Goal: Task Accomplishment & Management: Complete application form

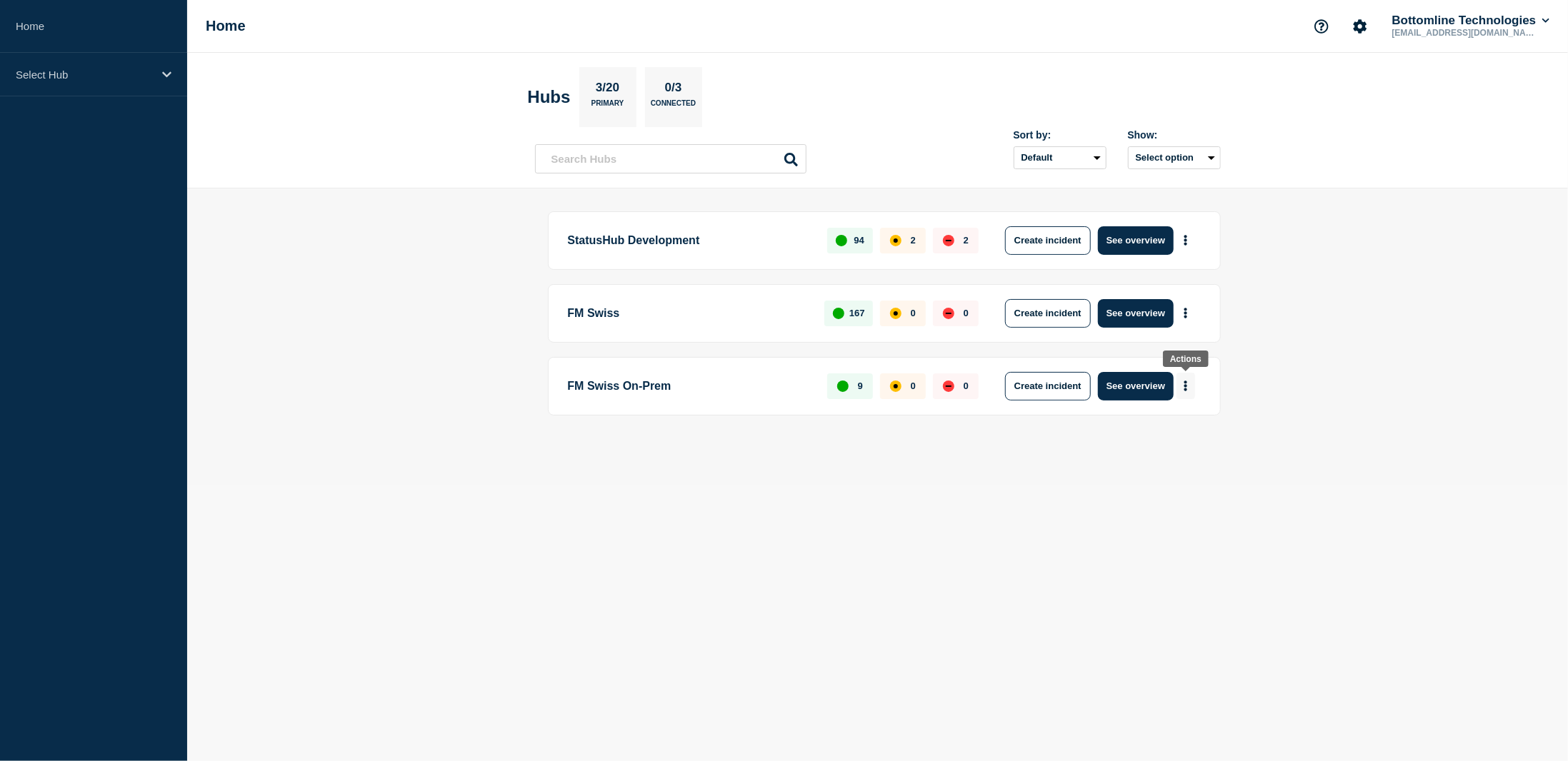
click at [1188, 380] on button "More actions" at bounding box center [1185, 386] width 19 height 26
click at [1176, 426] on button "Create maintenance" at bounding box center [1180, 427] width 96 height 12
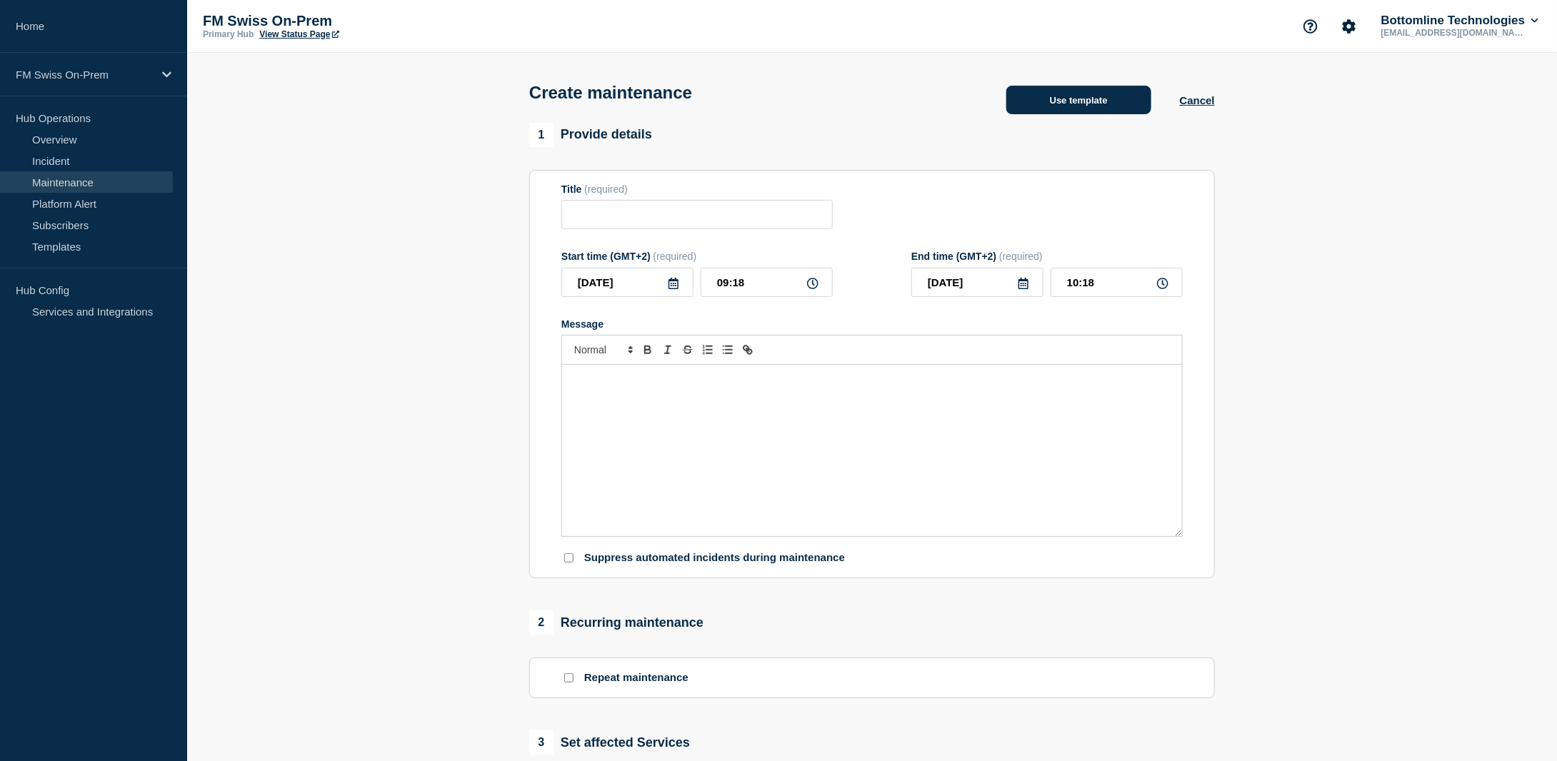
click at [1071, 102] on button "Use template" at bounding box center [1078, 100] width 145 height 29
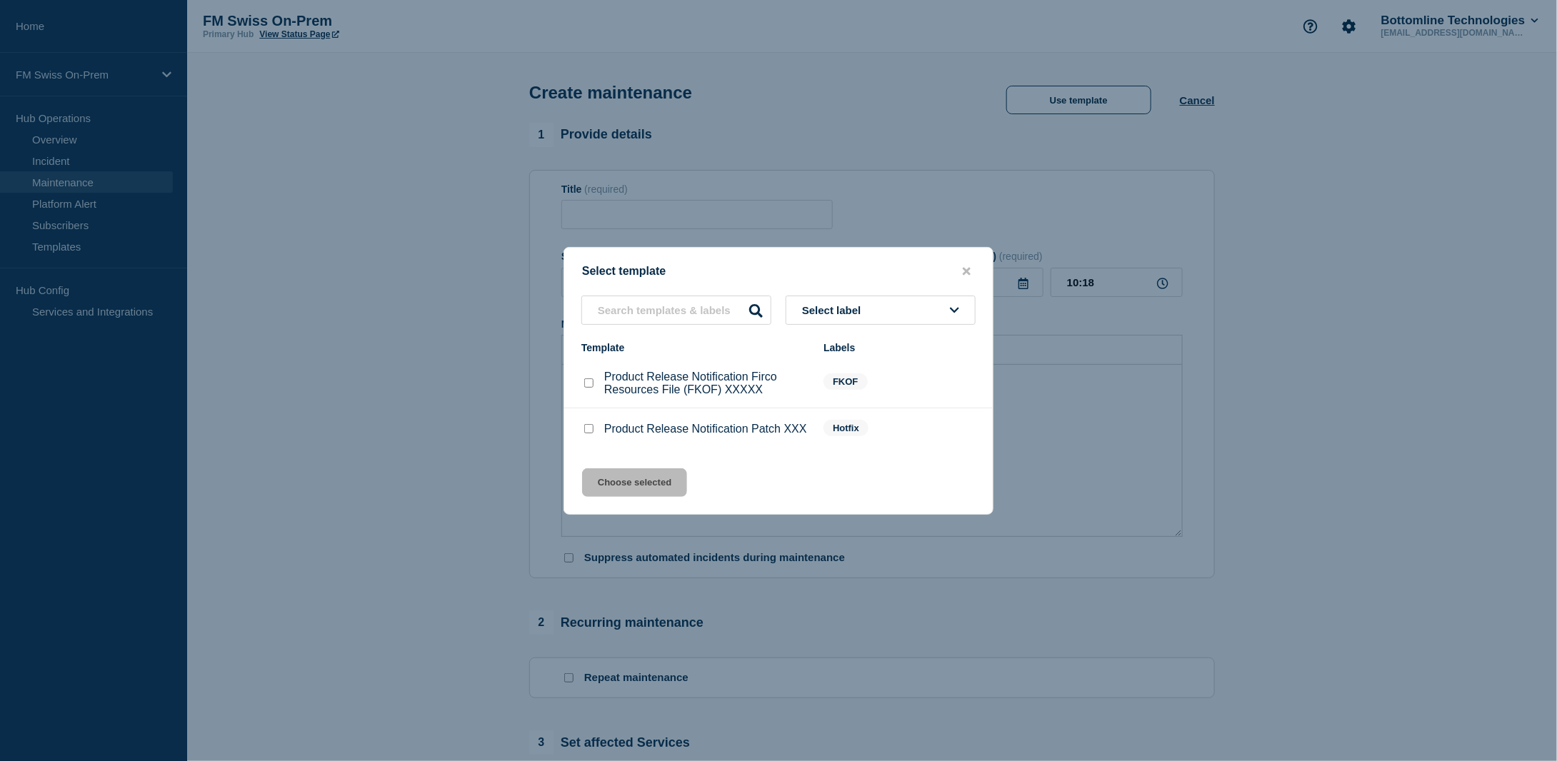
click at [594, 429] on div at bounding box center [588, 429] width 14 height 14
click at [590, 433] on input "Product Release Notification Patch XXX checkbox" at bounding box center [588, 428] width 9 height 9
checkbox input "true"
click at [631, 496] on button "Choose selected" at bounding box center [634, 483] width 105 height 29
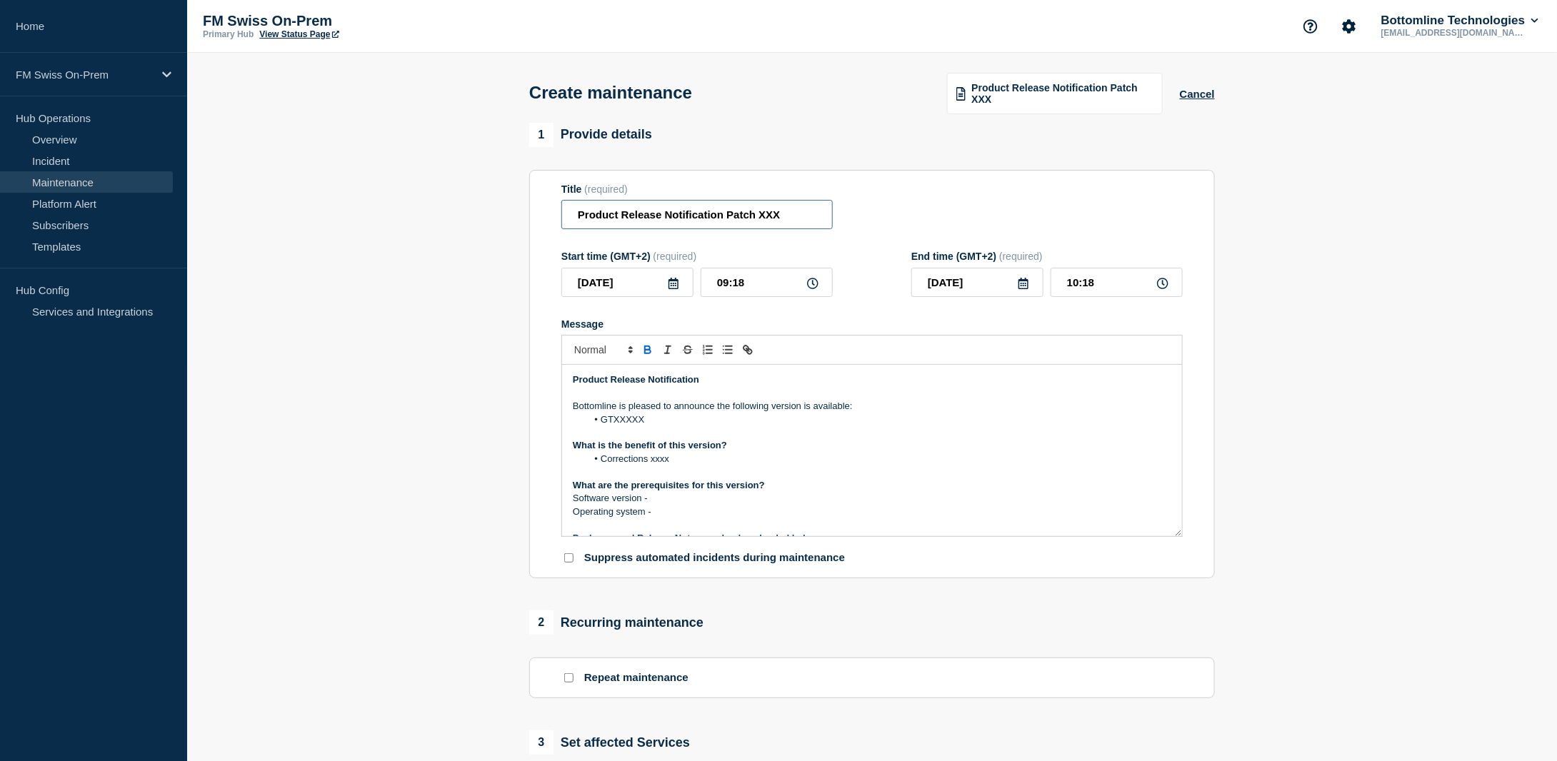
drag, startPoint x: 727, startPoint y: 214, endPoint x: 863, endPoint y: 215, distance: 135.7
click at [863, 215] on div "Title (required) Product Release Notification Patch XXX" at bounding box center [871, 207] width 621 height 46
paste input "GTExchange Server [TECHNICAL_ID]"
drag, startPoint x: 736, startPoint y: 214, endPoint x: 684, endPoint y: 220, distance: 51.8
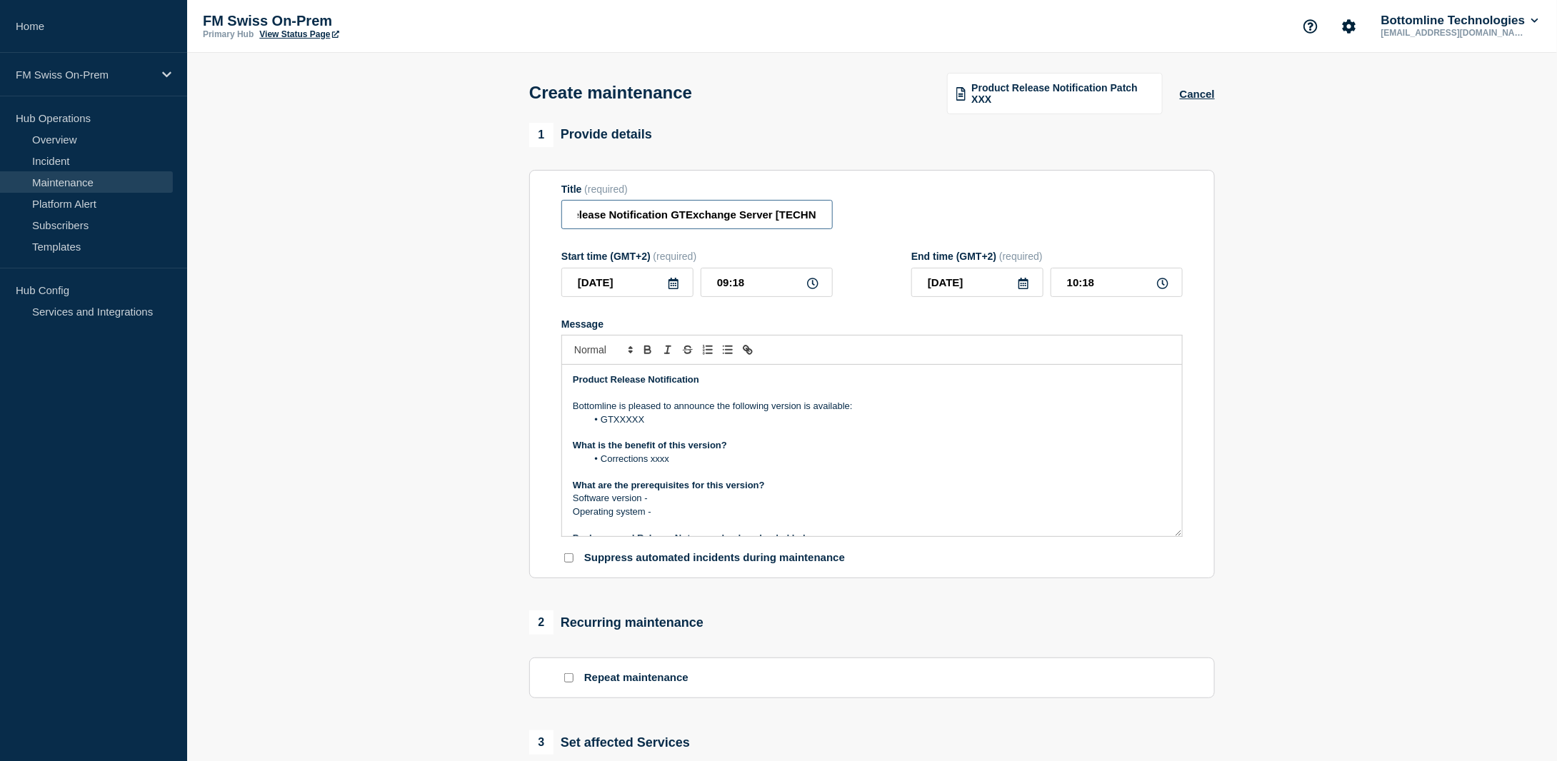
click at [684, 220] on input "Product Release Notification GTExchange Server [TECHNICAL_ID]" at bounding box center [696, 214] width 271 height 29
type input "Product Release Notification GTX Server [TECHNICAL_ID]"
drag, startPoint x: 669, startPoint y: 419, endPoint x: 601, endPoint y: 420, distance: 67.9
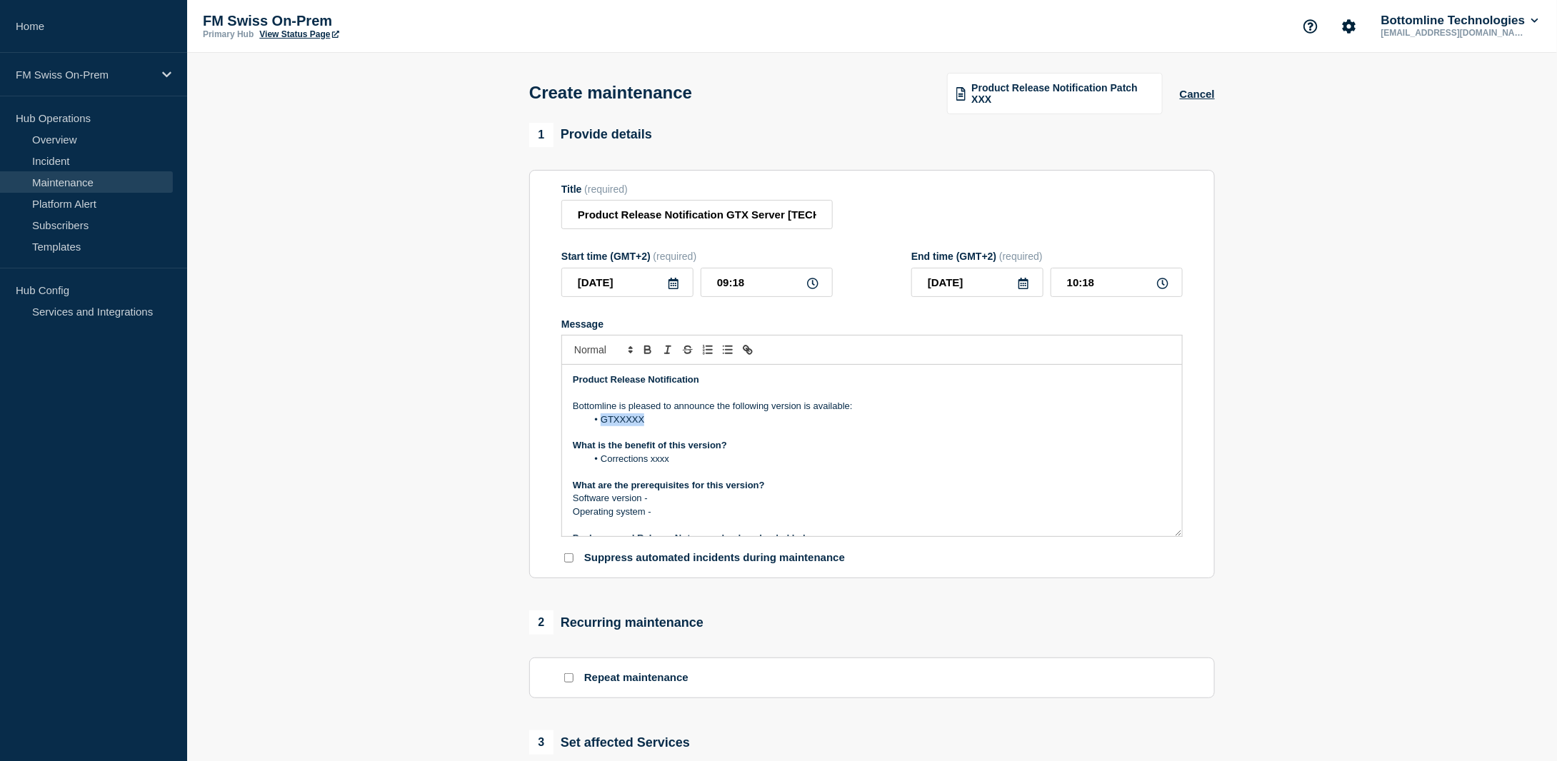
click at [601, 420] on li "GTXXXXX" at bounding box center [879, 420] width 585 height 13
drag, startPoint x: 653, startPoint y: 418, endPoint x: 614, endPoint y: 426, distance: 39.4
click at [614, 426] on li "GTExchange Server 24.0.3.1" at bounding box center [879, 420] width 585 height 13
drag, startPoint x: 668, startPoint y: 514, endPoint x: 568, endPoint y: 446, distance: 120.9
click at [568, 446] on div "Product Release Notification Bottomline is pleased to announce the following ve…" at bounding box center [872, 450] width 620 height 171
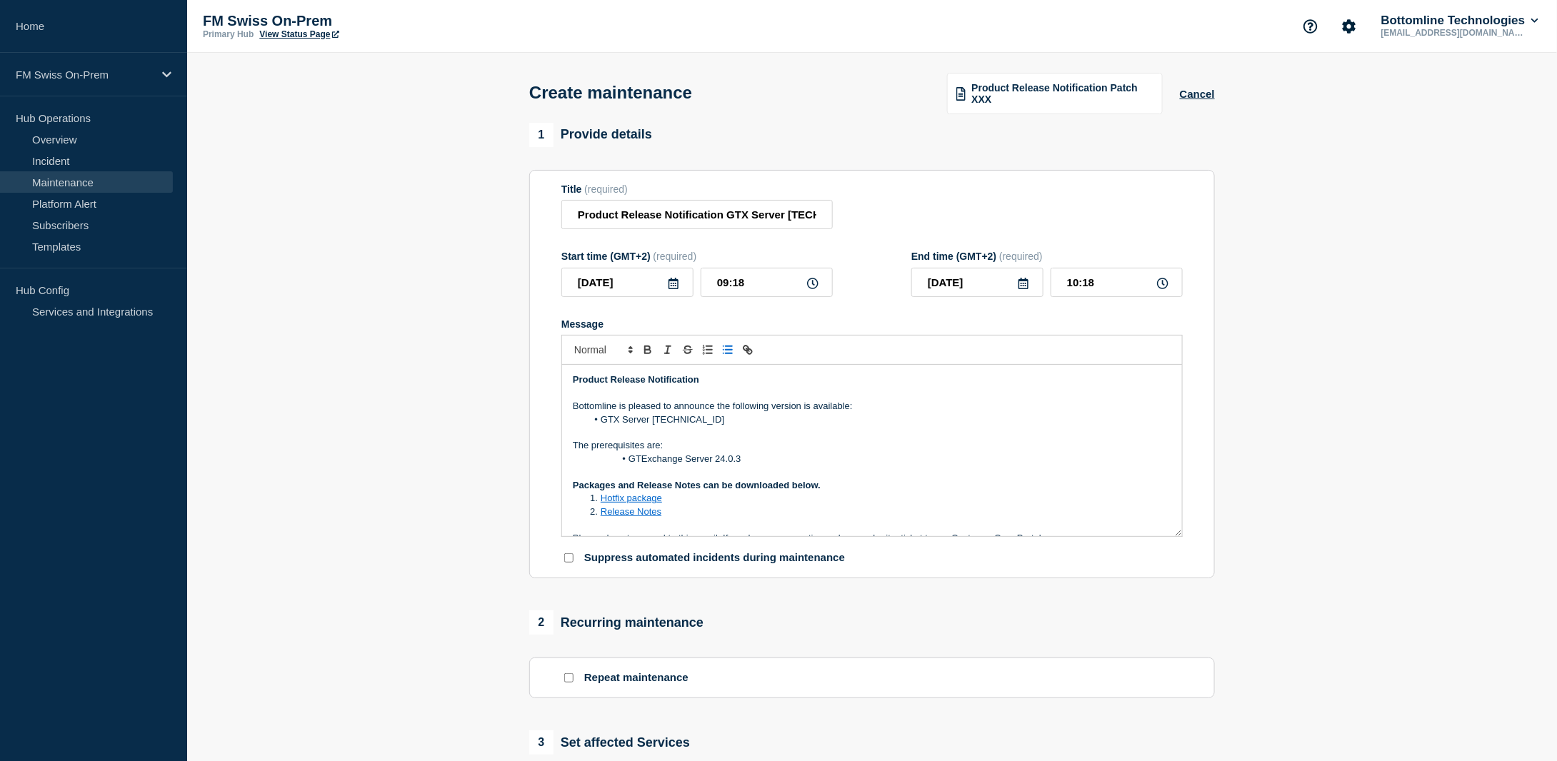
click at [629, 458] on span "Message" at bounding box center [629, 459] width 0 height 13
click at [656, 449] on p "The prerequisites are:" at bounding box center [872, 445] width 599 height 13
click at [643, 446] on p "The prerequisites is:" at bounding box center [872, 445] width 599 height 13
click at [737, 447] on p "The prerequisite is:" at bounding box center [872, 445] width 599 height 13
drag, startPoint x: 674, startPoint y: 501, endPoint x: 603, endPoint y: 506, distance: 71.7
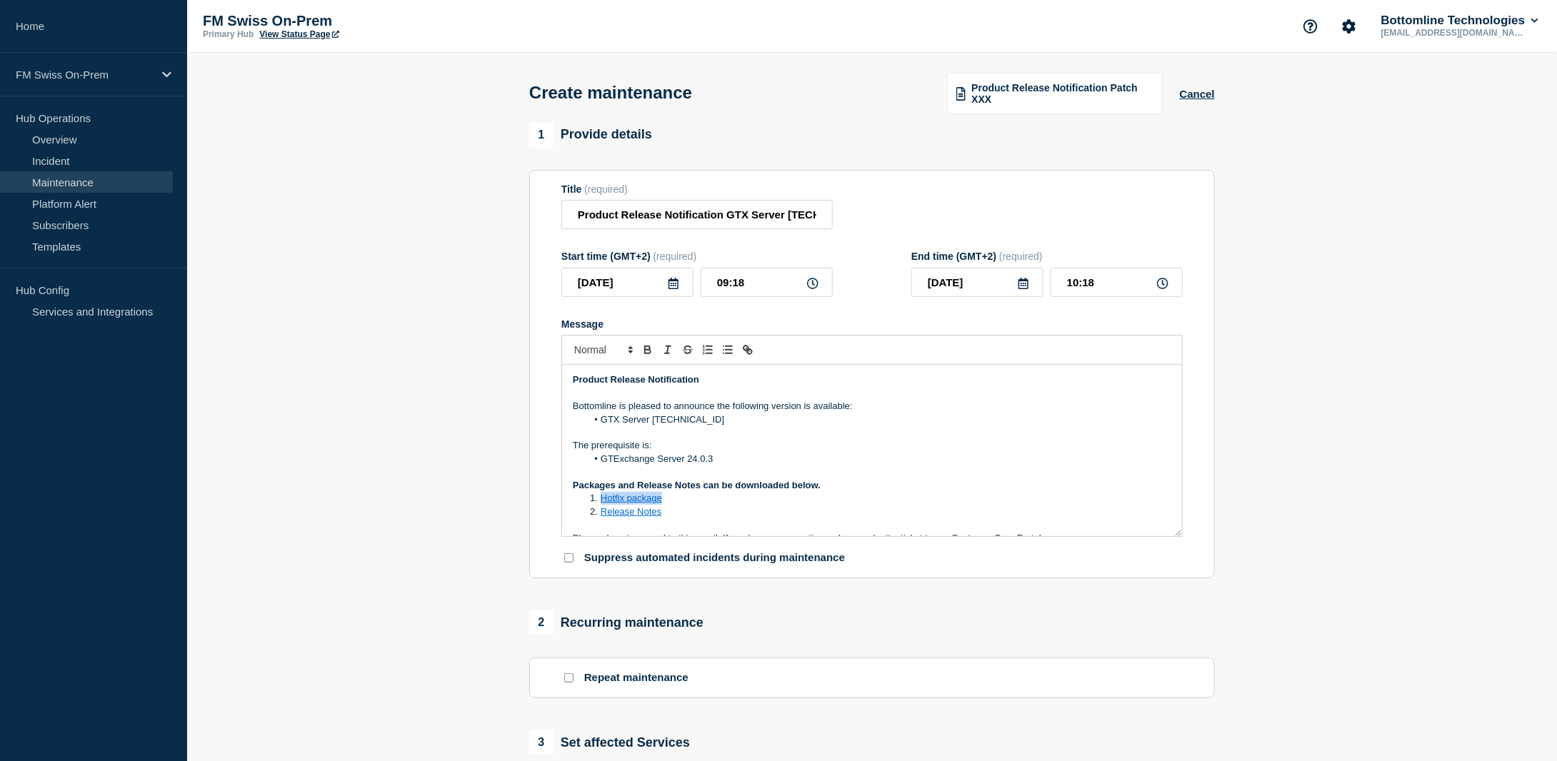
click at [603, 505] on li "Hotfix package" at bounding box center [879, 498] width 585 height 13
drag, startPoint x: 741, startPoint y: 498, endPoint x: 601, endPoint y: 498, distance: 139.3
click at [601, 498] on li "GTX-Server-Linux-V24.0.3.1.sh" at bounding box center [879, 498] width 585 height 13
click at [747, 354] on icon "Toggle link" at bounding box center [749, 351] width 5 height 5
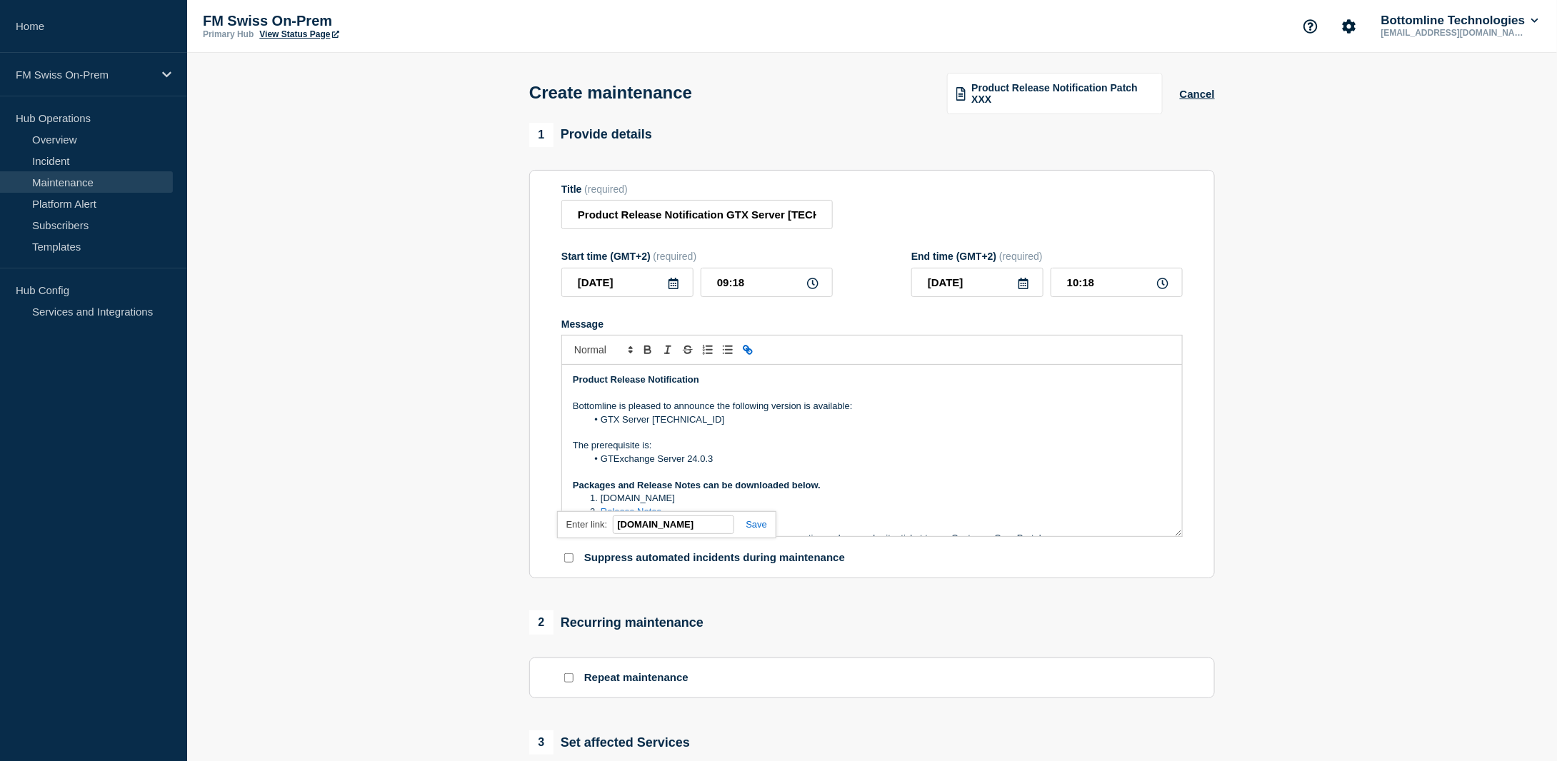
paste input "https://bottomline.thruinc.net/Publishing/Link.aspx?LinkID=1AJDW4VVP2KAL"
click at [761, 524] on link at bounding box center [750, 524] width 33 height 11
click at [686, 509] on li "Release Notes" at bounding box center [879, 512] width 585 height 13
drag, startPoint x: 673, startPoint y: 509, endPoint x: 603, endPoint y: 515, distance: 70.2
click at [603, 515] on li "Release Notes" at bounding box center [879, 512] width 585 height 13
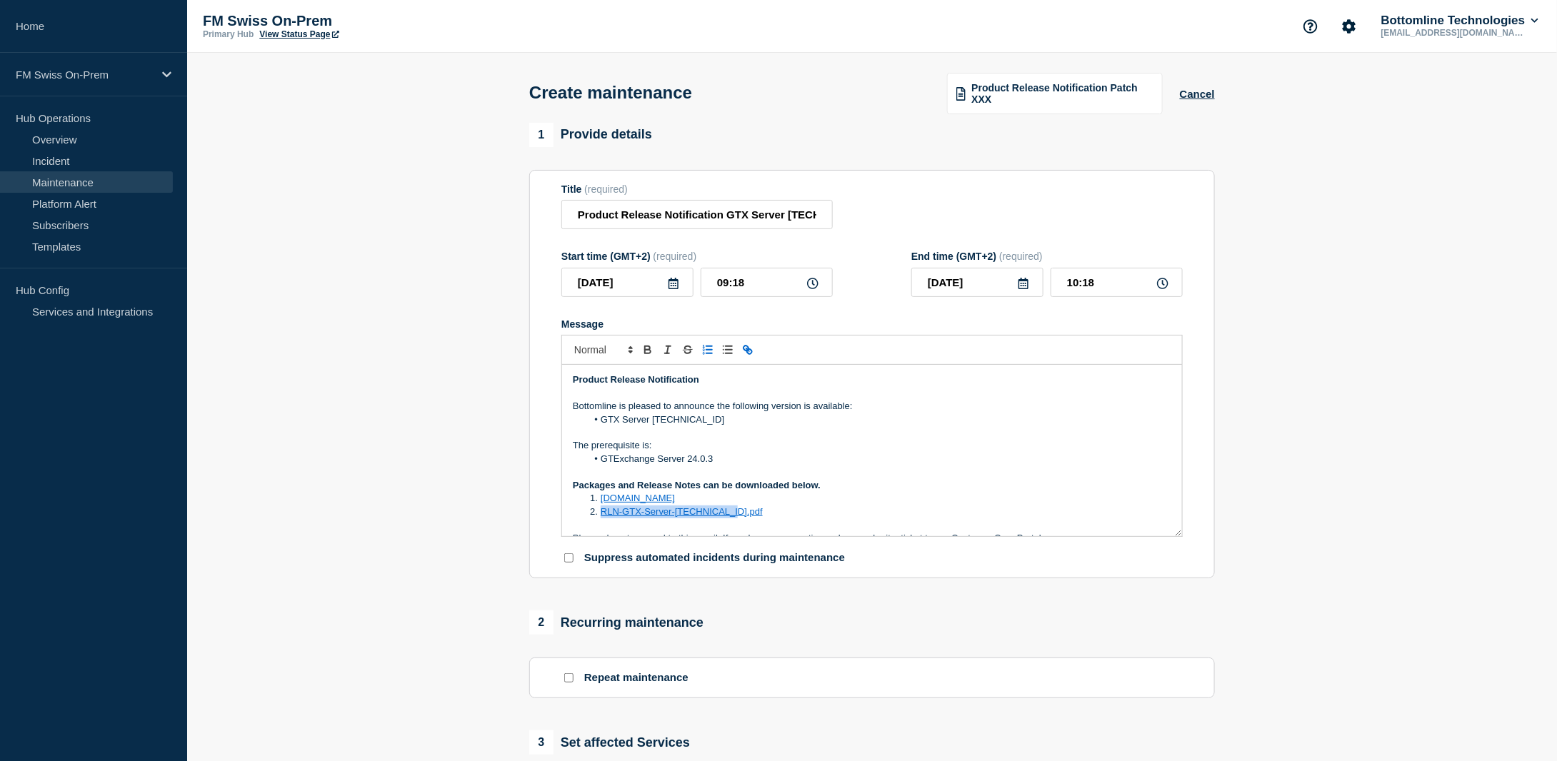
drag, startPoint x: 731, startPoint y: 509, endPoint x: 601, endPoint y: 512, distance: 129.3
click at [601, 512] on li "RLN-GTX-Server-24.0.3.1.pdf" at bounding box center [879, 512] width 585 height 13
click at [749, 351] on icon "Toggle link" at bounding box center [747, 350] width 13 height 13
click at [746, 351] on icon "Toggle link" at bounding box center [747, 350] width 13 height 13
paste input "https://bottomline.thruinc.net/Publishing/Link.aspx?LinkID=1EP0Y030BN62B"
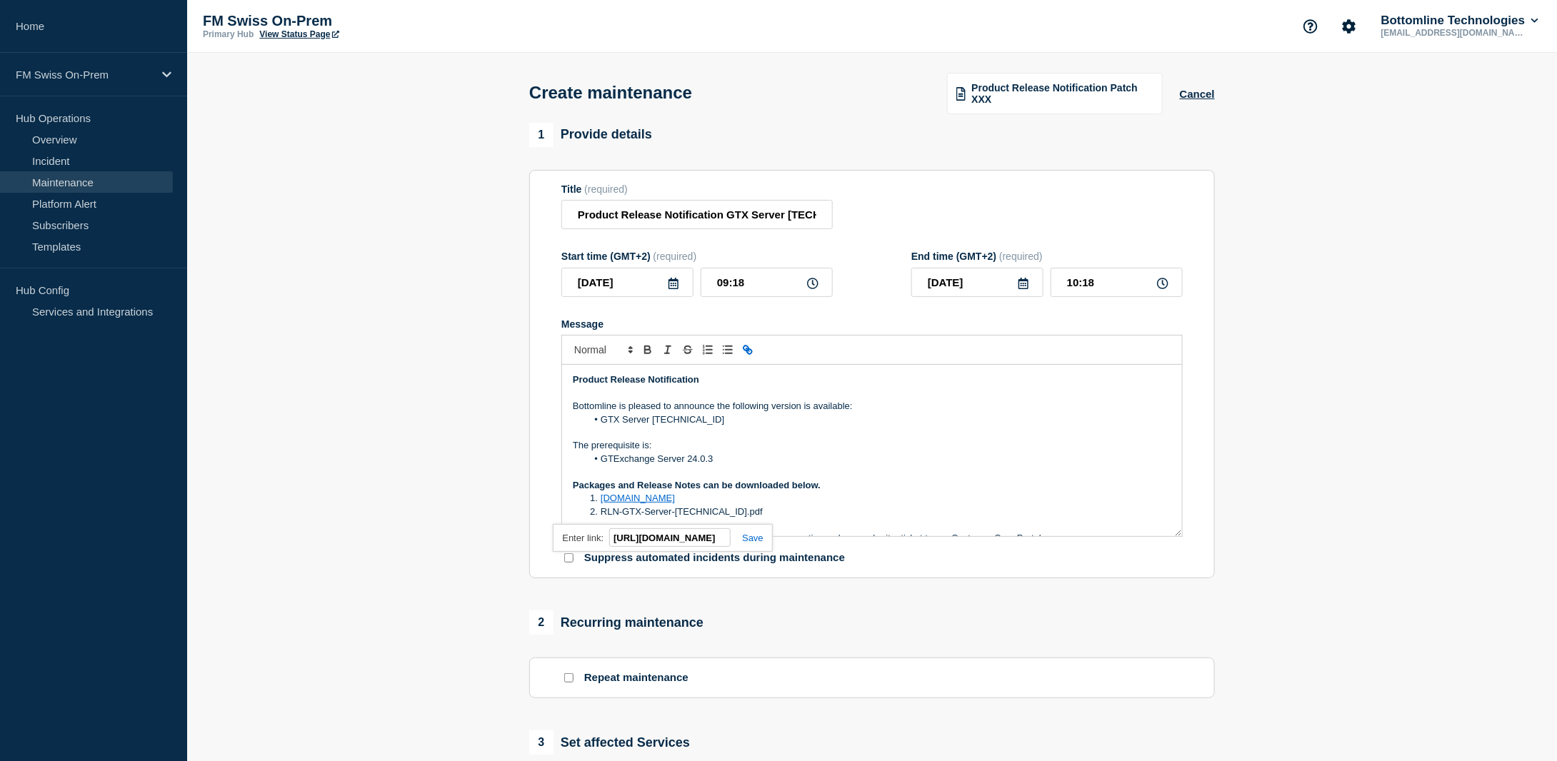
scroll to position [0, 225]
type input "https://bottomline.thruinc.net/Publishing/Link.aspx?LinkID=1EP0Y030BN62B"
click at [756, 541] on link at bounding box center [747, 538] width 33 height 11
click at [885, 464] on li "GTExchange Server 24.0.3" at bounding box center [879, 459] width 585 height 13
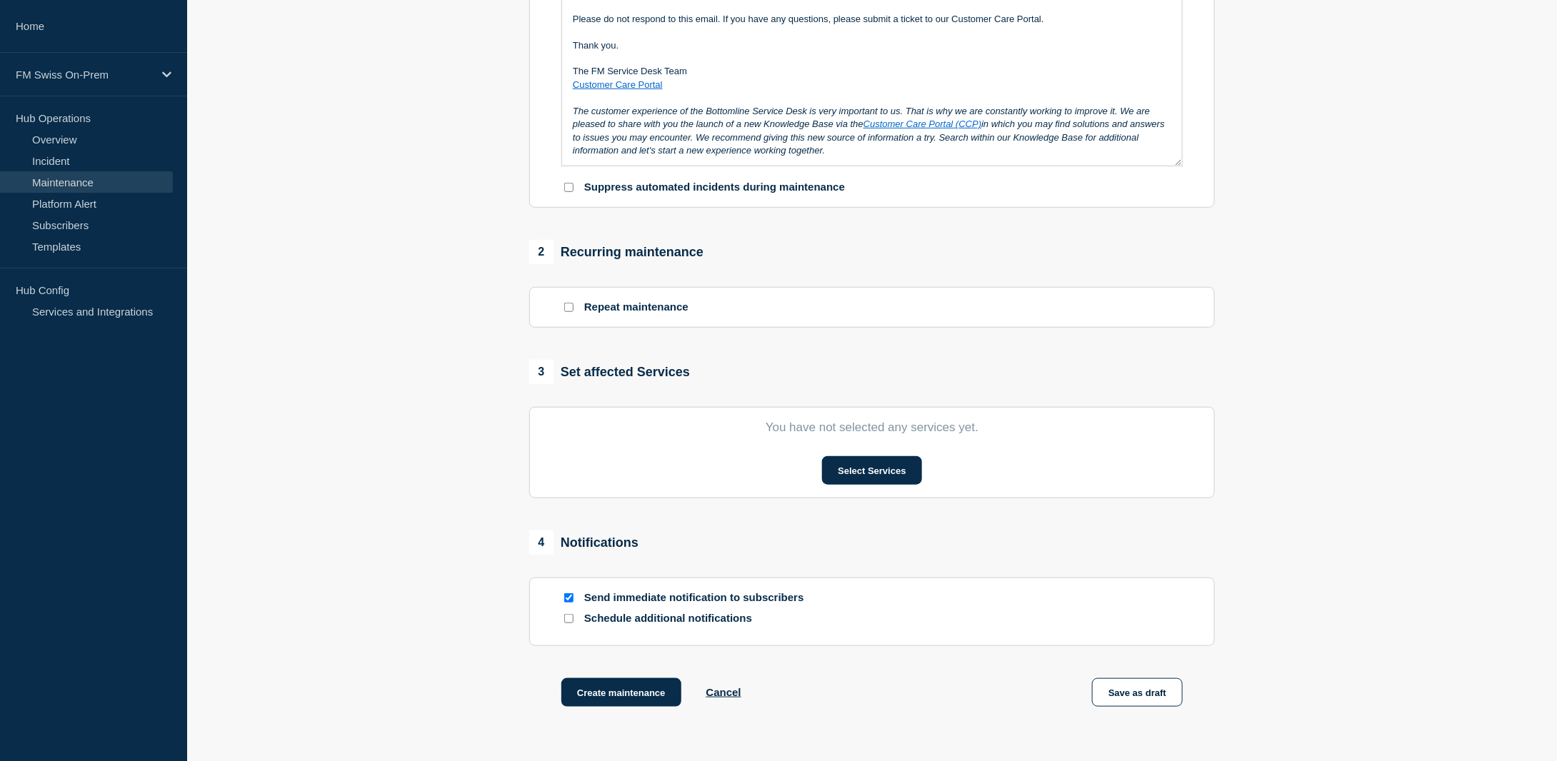
scroll to position [429, 0]
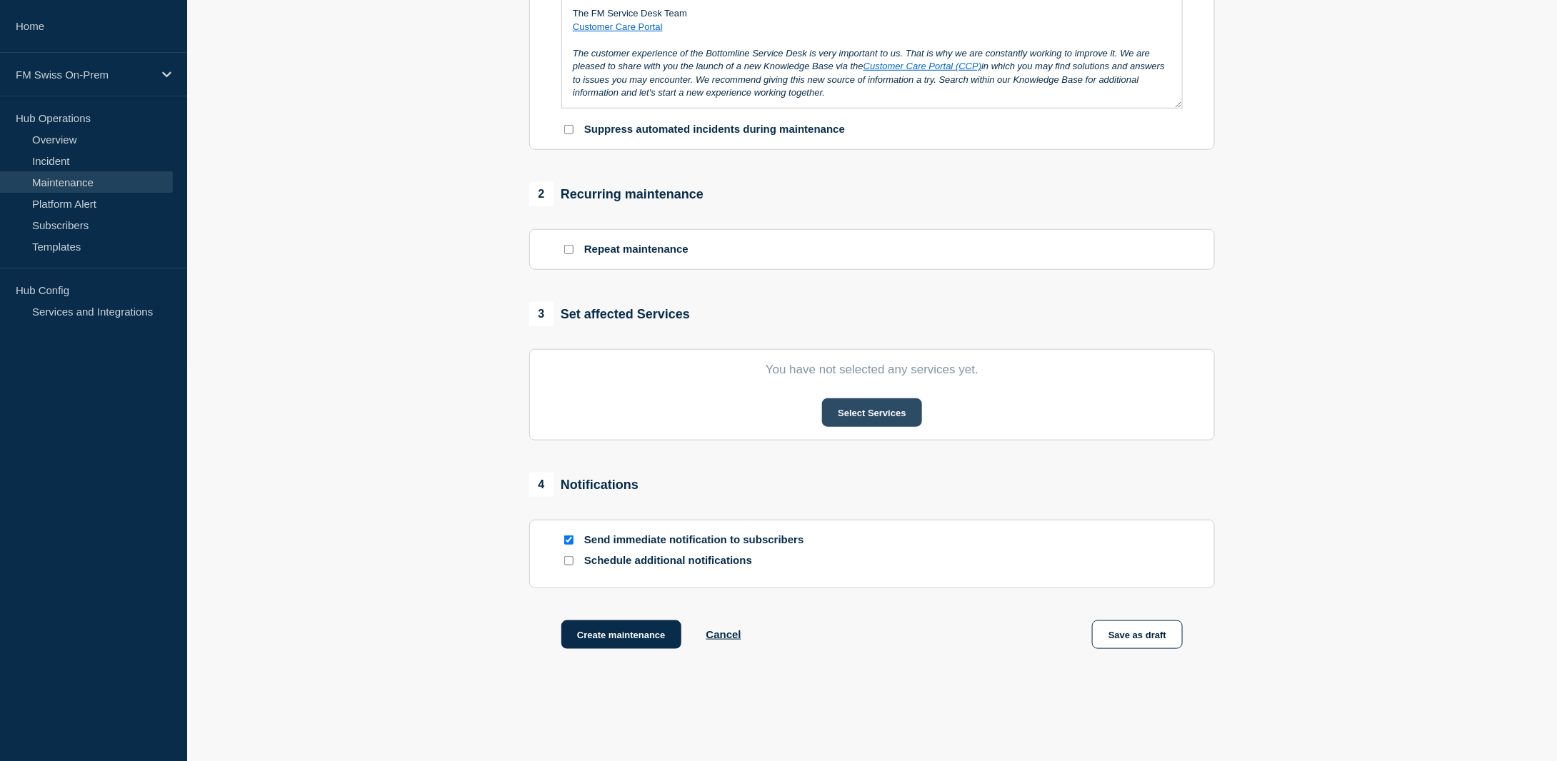
click at [882, 422] on button "Select Services" at bounding box center [871, 413] width 99 height 29
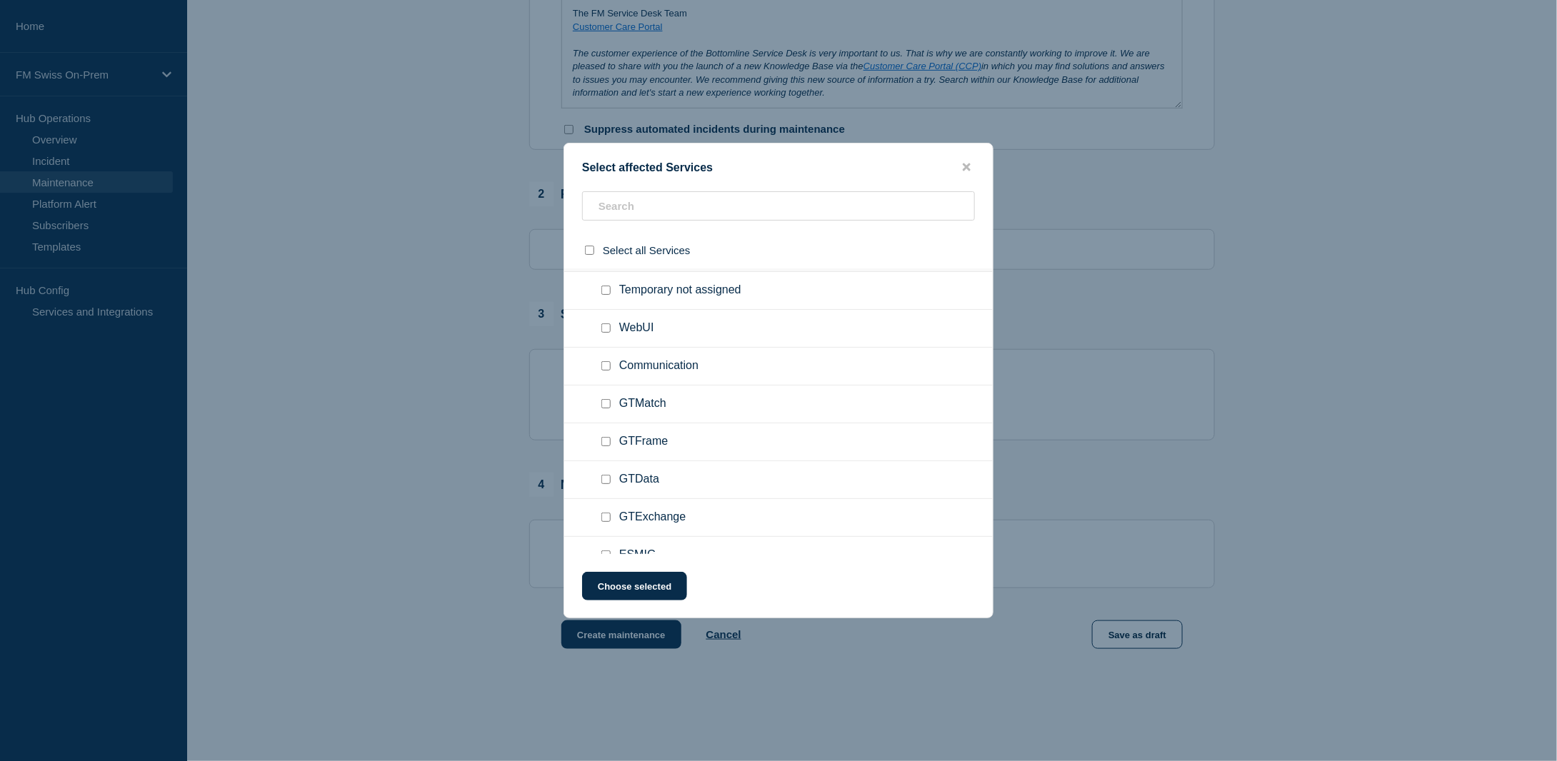
scroll to position [127, 0]
click at [604, 496] on input "GTExchange checkbox" at bounding box center [605, 500] width 9 height 9
checkbox input "true"
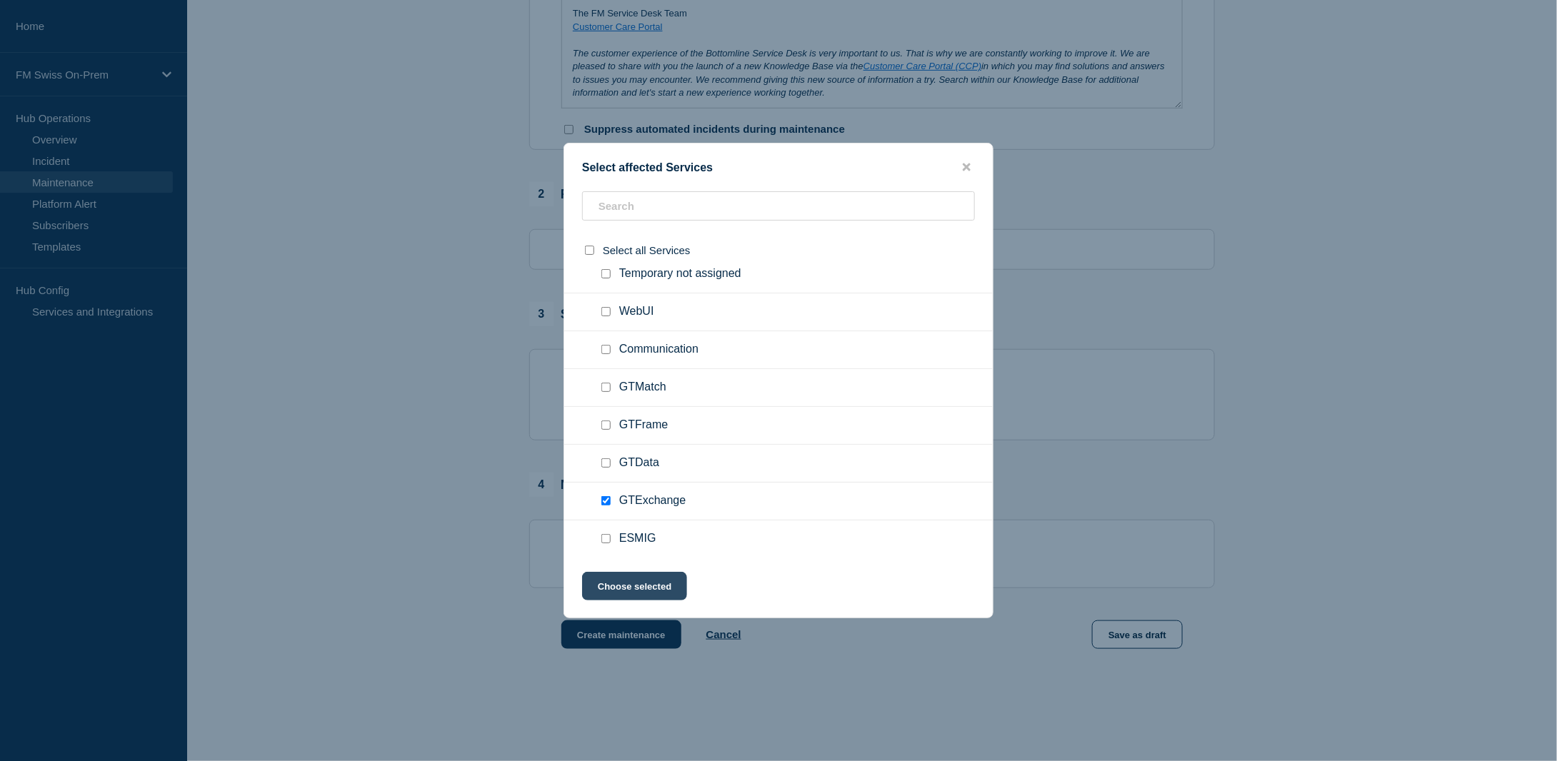
click at [625, 585] on button "Choose selected" at bounding box center [634, 586] width 105 height 29
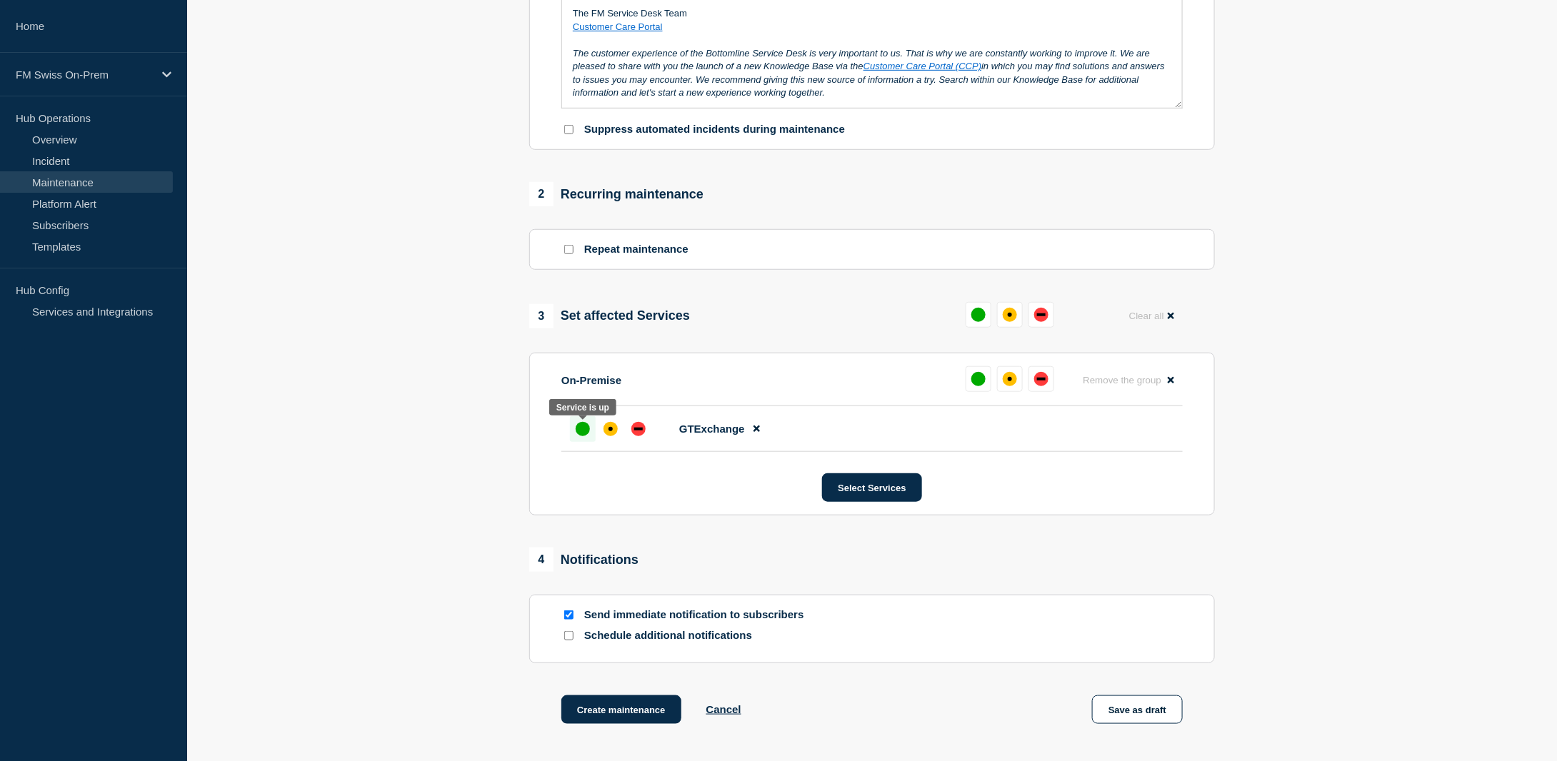
click at [581, 426] on div "up" at bounding box center [583, 429] width 14 height 14
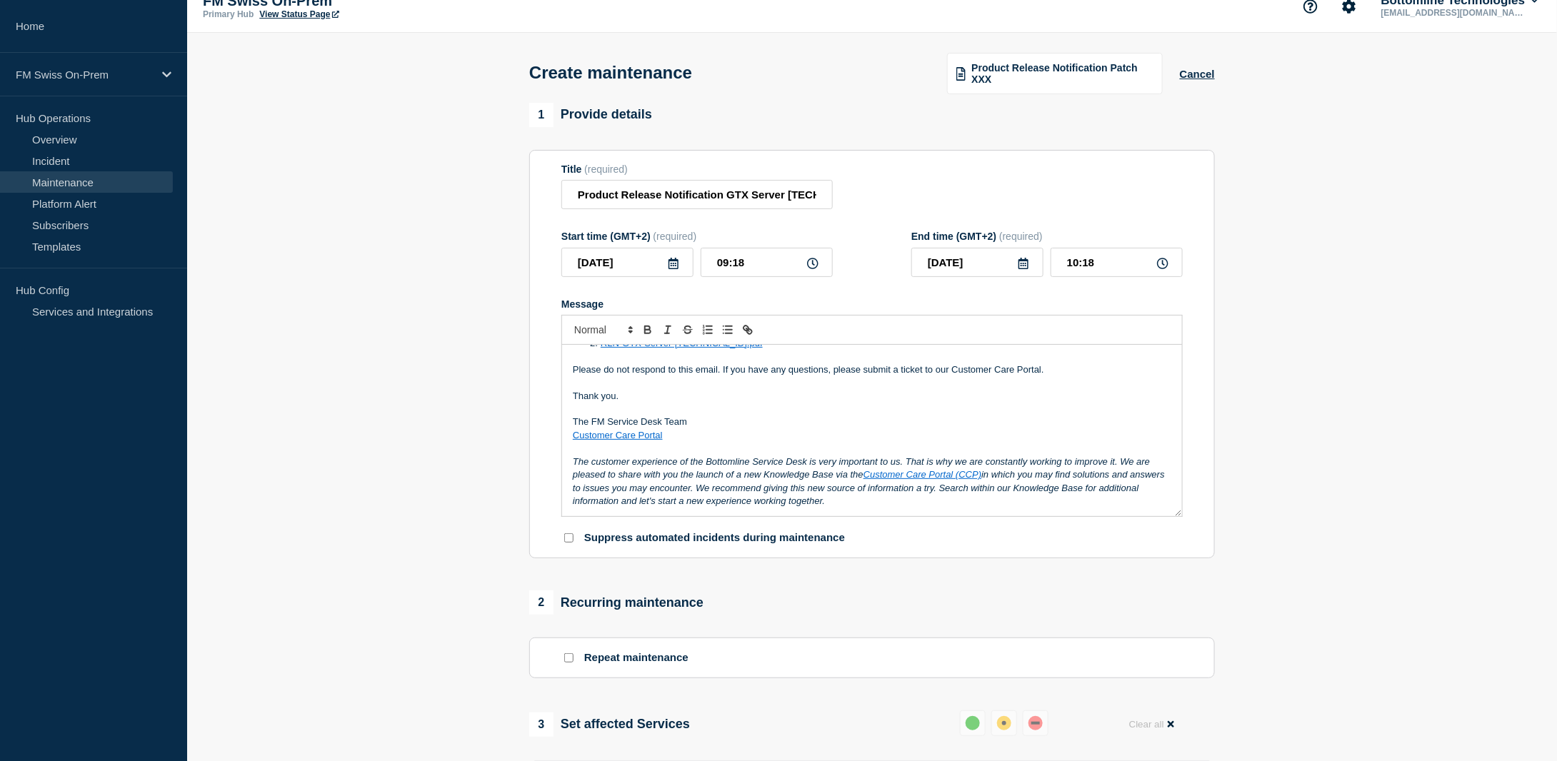
scroll to position [0, 0]
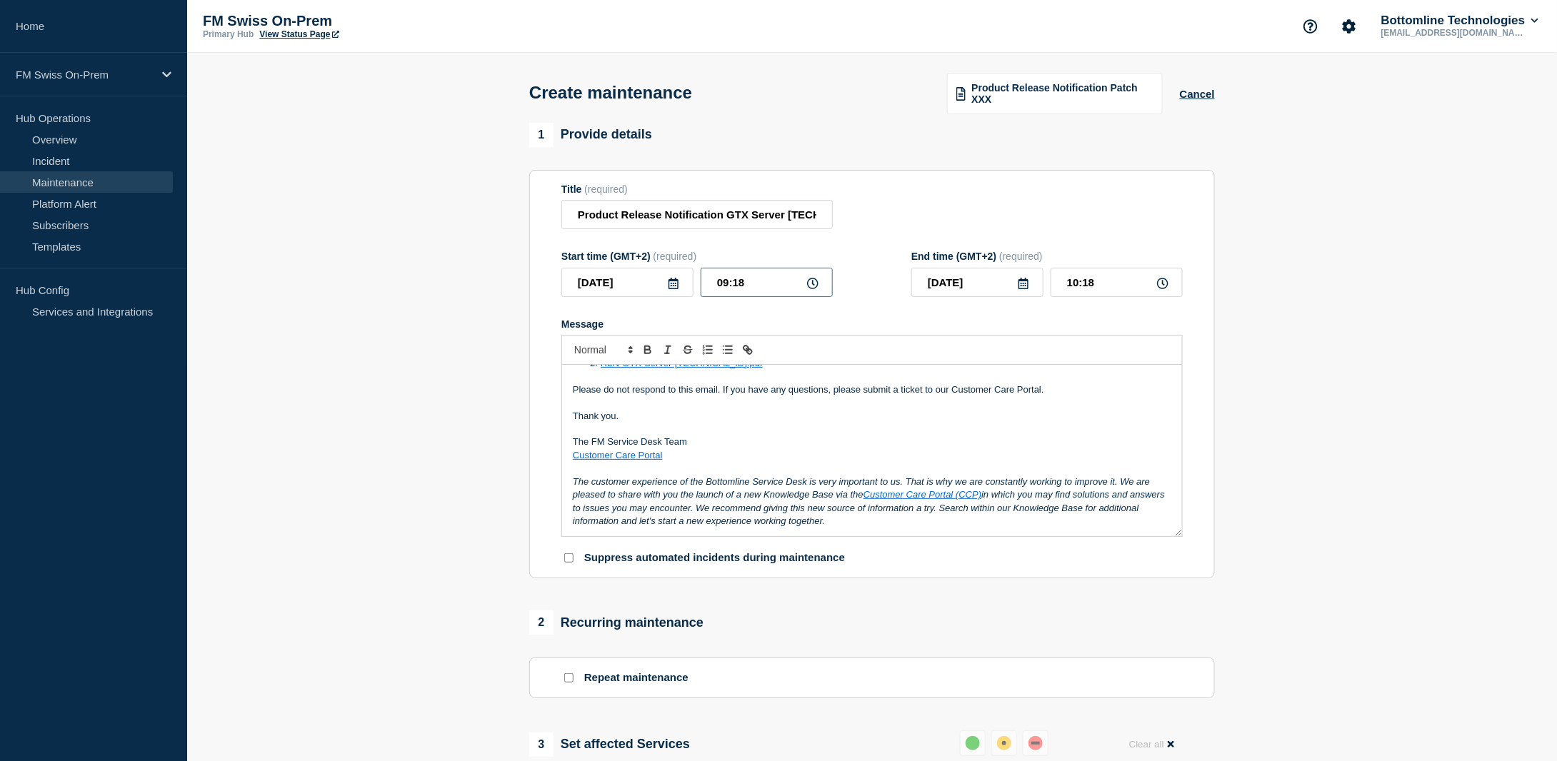
click at [764, 280] on input "09:18" at bounding box center [767, 282] width 132 height 29
type input "09:20"
click at [1107, 284] on input "10:20" at bounding box center [1117, 282] width 132 height 29
click at [1075, 281] on input "10:22" at bounding box center [1117, 282] width 132 height 29
type input "09:22"
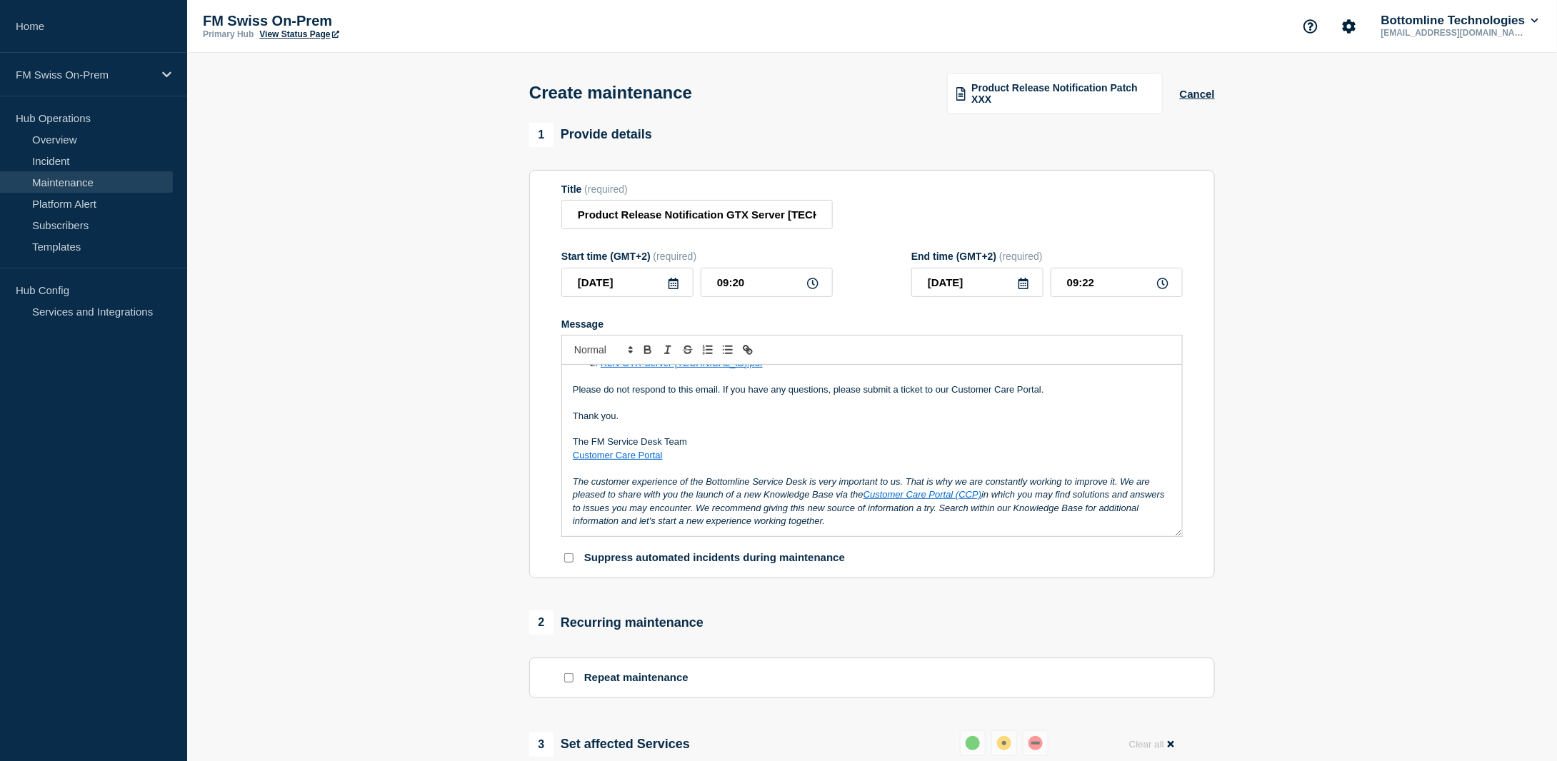
click at [1290, 300] on section "1 Provide details Title (required) Product Release Notification GTX Server 24.0…" at bounding box center [872, 656] width 1370 height 1066
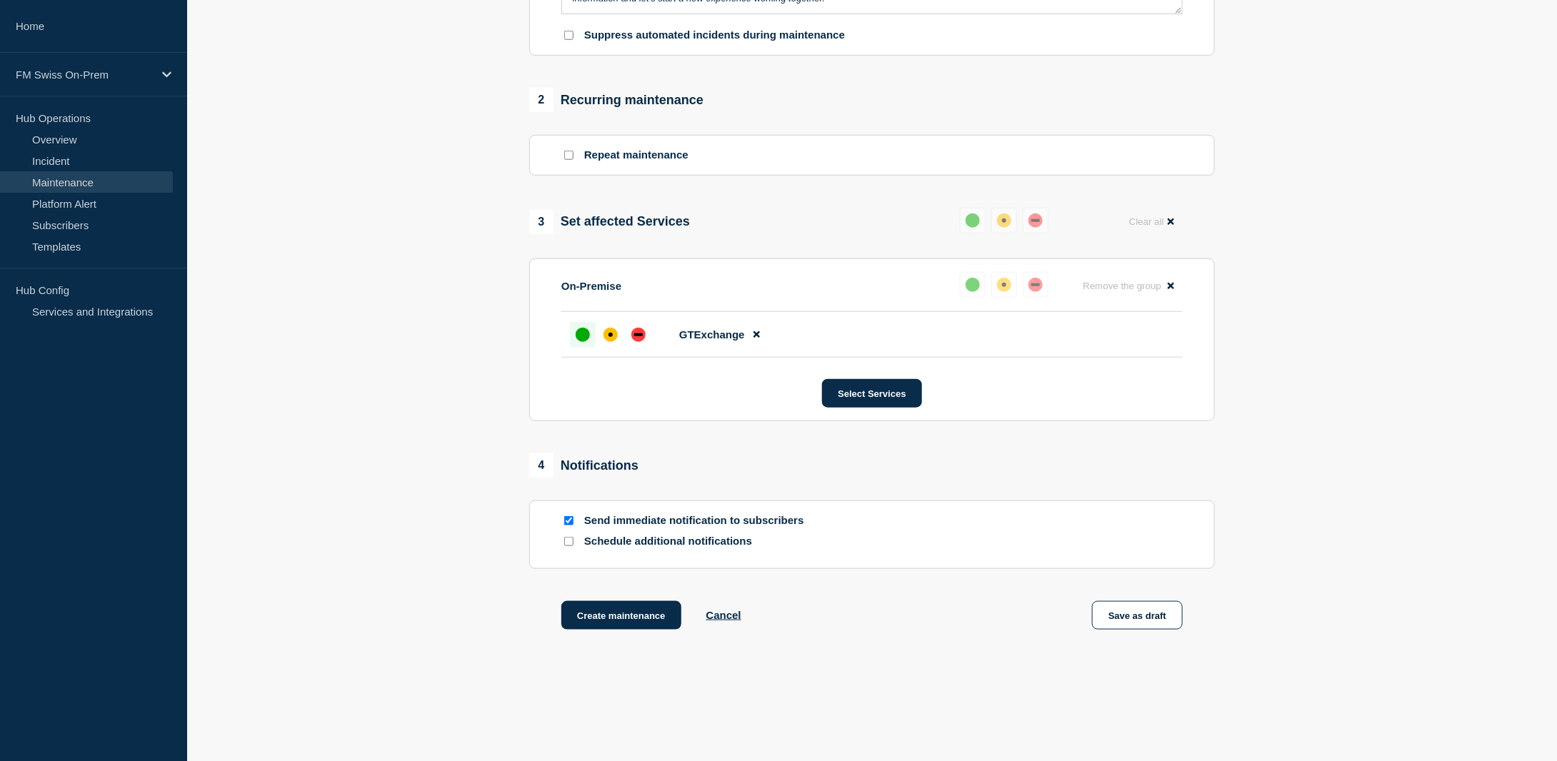
scroll to position [557, 0]
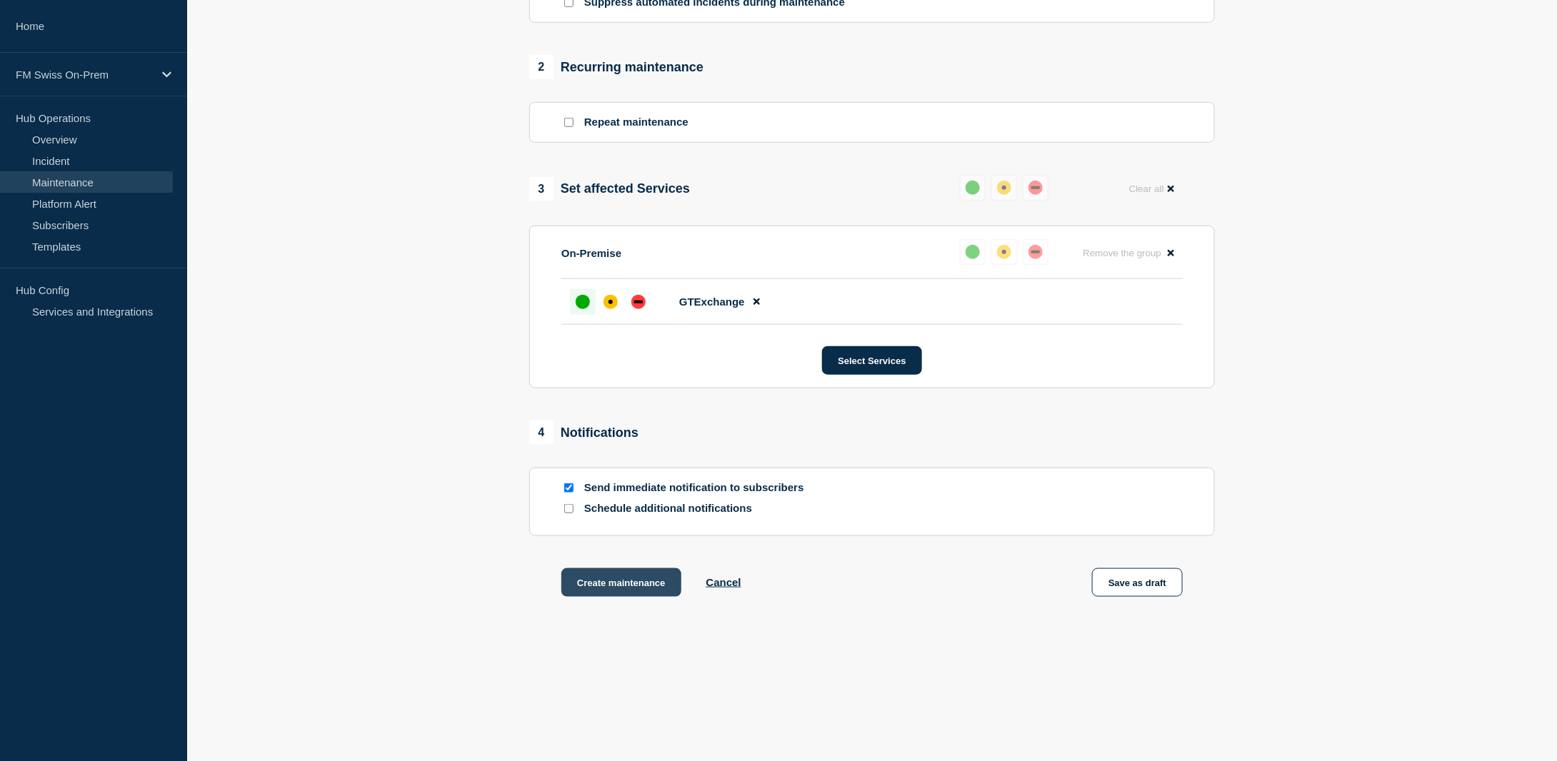
click at [601, 582] on button "Create maintenance" at bounding box center [621, 583] width 120 height 29
